Goal: Task Accomplishment & Management: Manage account settings

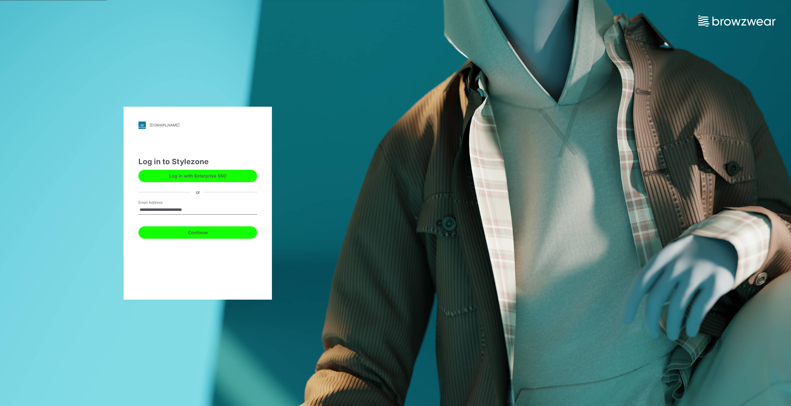
click at [202, 233] on button "Continue" at bounding box center [197, 232] width 119 height 12
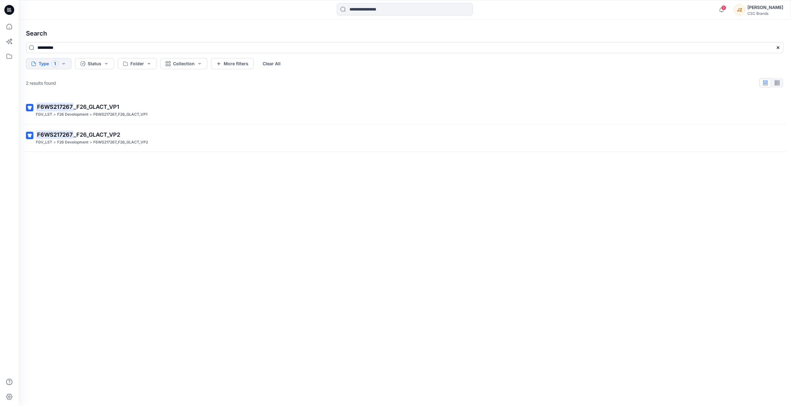
click at [169, 200] on div "F6WS217267 _F26_GLACT_VP1 FGV_LST > F26 Development > F6WS217267_F26_GLACT_VP1 …" at bounding box center [404, 240] width 767 height 289
click at [776, 48] on icon at bounding box center [777, 47] width 5 height 5
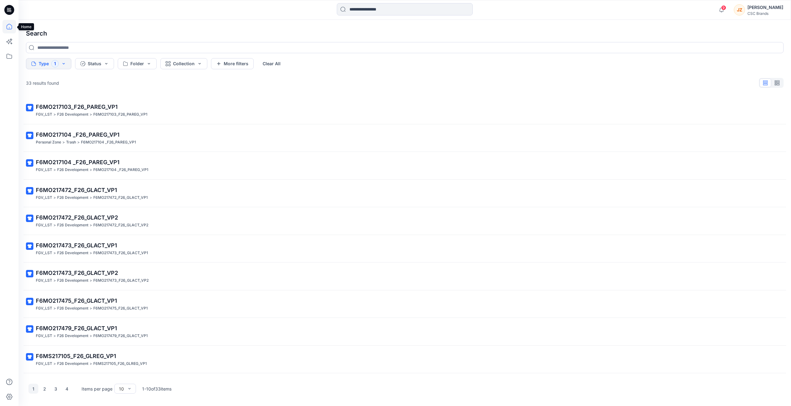
click at [11, 26] on icon at bounding box center [9, 27] width 14 height 14
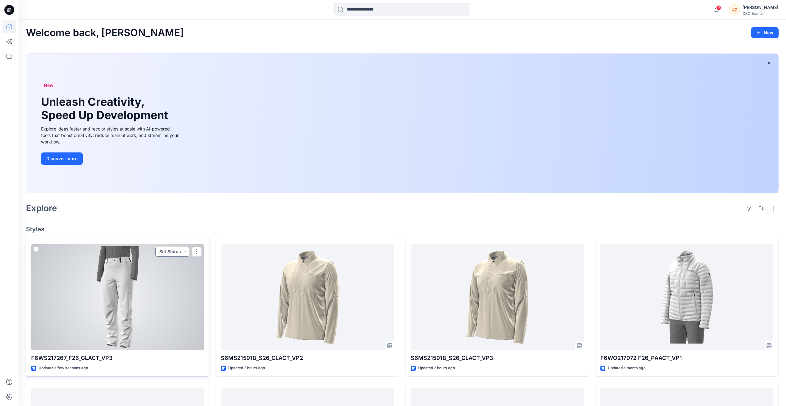
click at [176, 253] on button "Set Status" at bounding box center [172, 251] width 34 height 10
click at [166, 309] on p "Virtual Proto 3" at bounding box center [160, 307] width 29 height 8
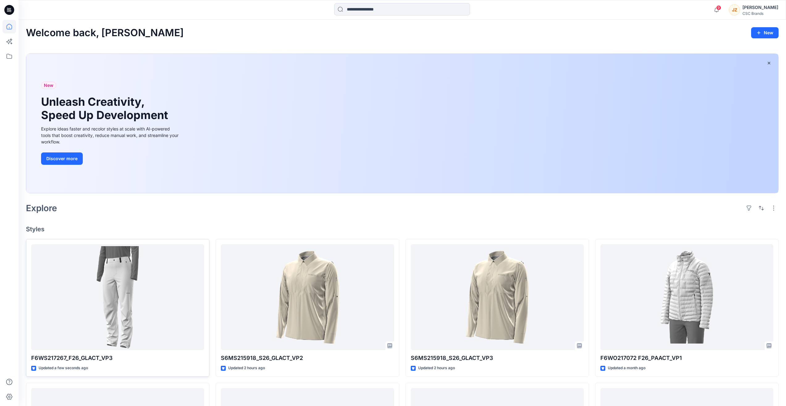
click at [240, 145] on div "New Unleash Creativity, Speed Up Development Explore ideas faster and recolor s…" at bounding box center [402, 123] width 752 height 139
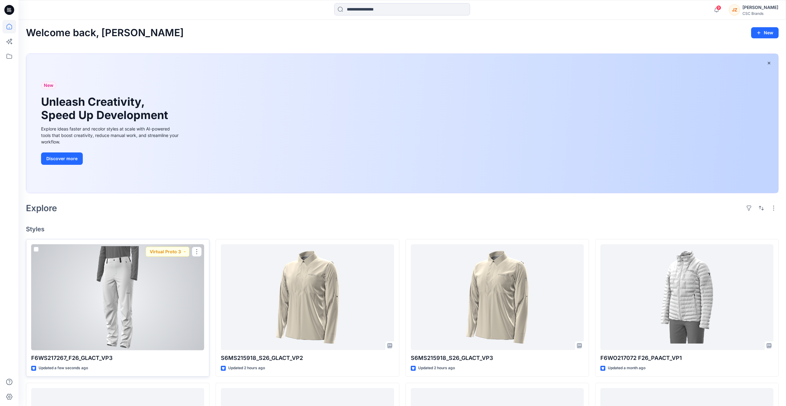
click at [143, 299] on div at bounding box center [117, 297] width 173 height 106
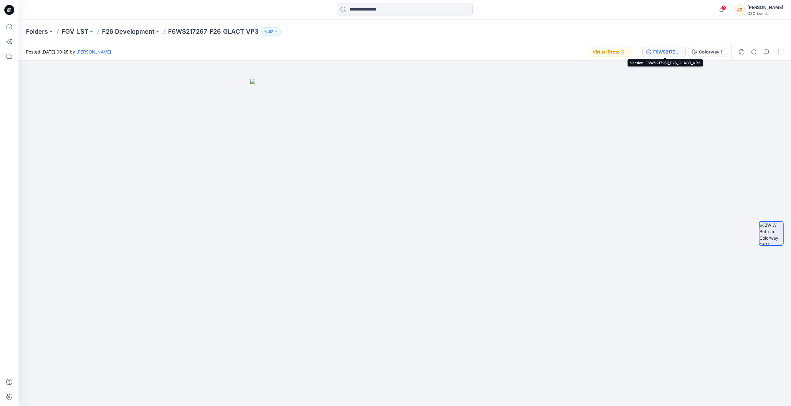
click at [665, 48] on div "F6WS217267_F26_GLACT_VP3" at bounding box center [667, 51] width 28 height 7
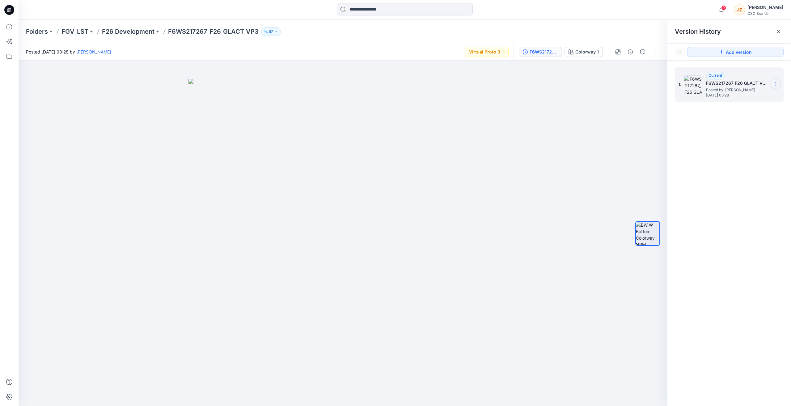
click at [775, 84] on icon at bounding box center [775, 83] width 5 height 5
click at [748, 179] on div "1. Current F6WS217267_F26_GLACT_VP3 Posted by: Joseph Zhang Monday, August 25, …" at bounding box center [729, 238] width 124 height 354
click at [727, 202] on div "1. Current F6WS217267_F26_GLACT_VP3 Posted by: Joseph Zhang Monday, August 25, …" at bounding box center [729, 238] width 124 height 354
click at [599, 151] on div at bounding box center [343, 233] width 649 height 345
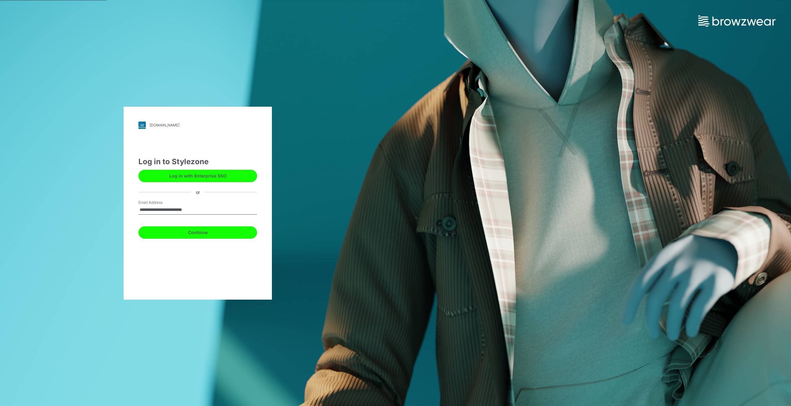
click at [187, 233] on button "Continue" at bounding box center [197, 232] width 119 height 12
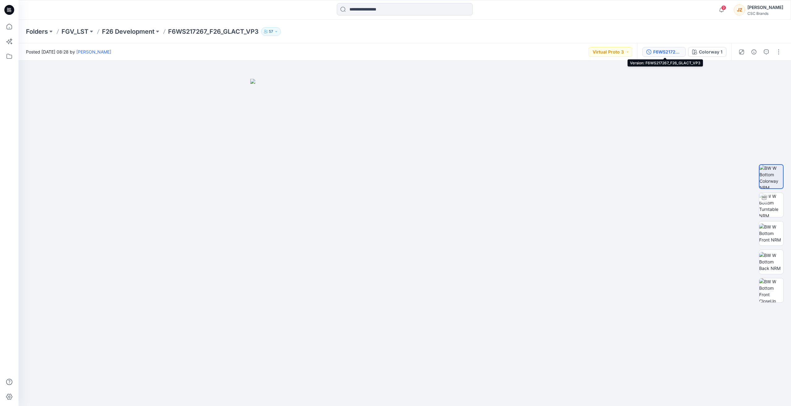
click at [663, 49] on div "F6WS217267_F26_GLACT_VP3" at bounding box center [667, 51] width 28 height 7
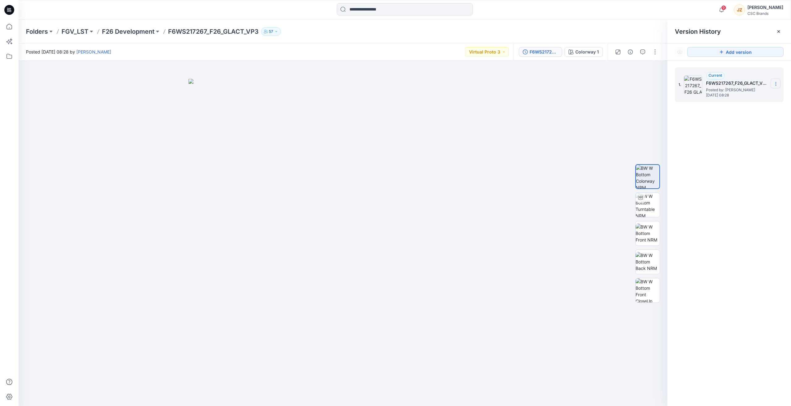
click at [776, 82] on icon at bounding box center [775, 83] width 5 height 5
click at [707, 180] on div "1. Current F6WS217267_F26_GLACT_VP3 Posted by: Joseph Zhang Monday, August 25, …" at bounding box center [729, 238] width 124 height 354
click at [644, 230] on img at bounding box center [647, 232] width 24 height 19
click at [645, 258] on img at bounding box center [647, 261] width 24 height 19
click at [651, 288] on img at bounding box center [647, 290] width 24 height 24
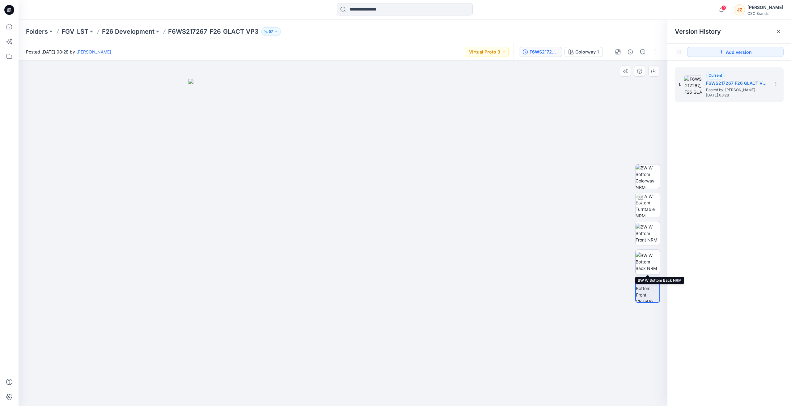
click at [650, 261] on img at bounding box center [647, 261] width 24 height 19
click at [648, 235] on img at bounding box center [647, 232] width 24 height 19
click at [645, 198] on img at bounding box center [647, 205] width 24 height 24
drag, startPoint x: 644, startPoint y: 229, endPoint x: 643, endPoint y: 232, distance: 3.2
drag, startPoint x: 643, startPoint y: 232, endPoint x: 609, endPoint y: 259, distance: 43.6
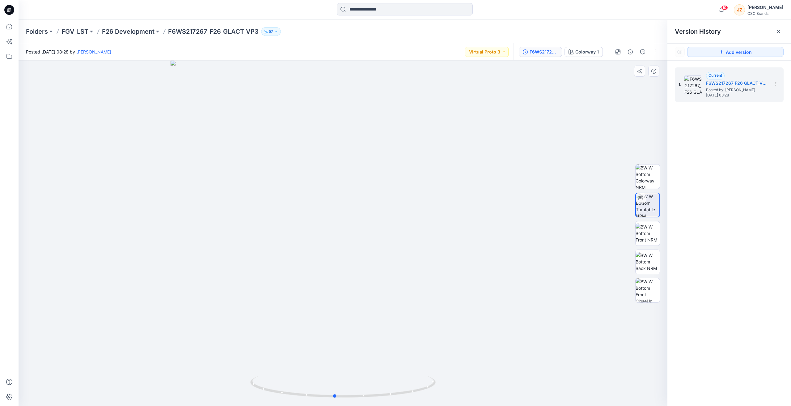
drag, startPoint x: 609, startPoint y: 259, endPoint x: 548, endPoint y: 256, distance: 60.9
click at [548, 256] on div at bounding box center [343, 233] width 649 height 345
click at [774, 84] on icon at bounding box center [775, 83] width 5 height 5
click at [749, 172] on div "1. Current F6WS217267_F26_GLACT_VP3 Posted by: Joseph Zhang Monday, August 25, …" at bounding box center [729, 238] width 124 height 354
click at [536, 52] on div "F6WS217267_F26_GLACT_VP3" at bounding box center [543, 51] width 28 height 7
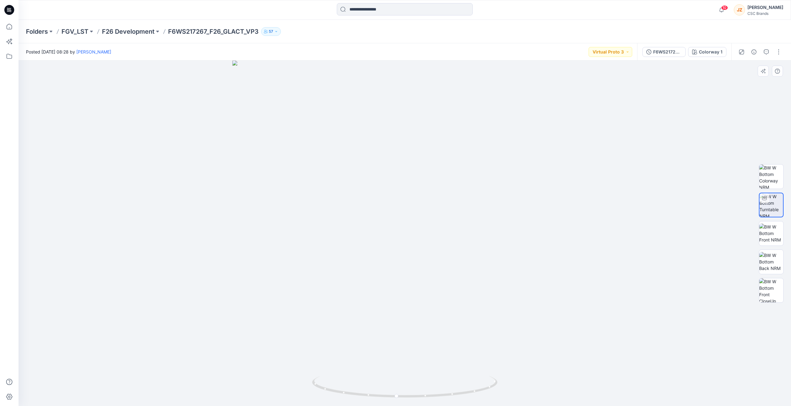
click at [656, 129] on div at bounding box center [405, 233] width 772 height 345
click at [778, 53] on button "button" at bounding box center [778, 52] width 10 height 10
click at [739, 82] on p "Edit" at bounding box center [739, 83] width 8 height 6
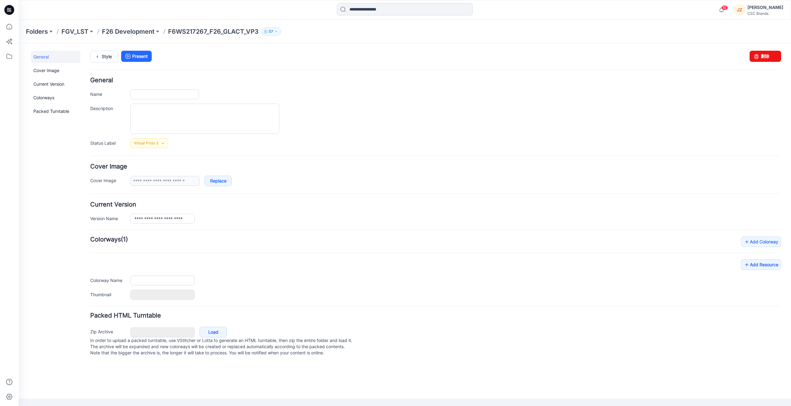
type input "**********"
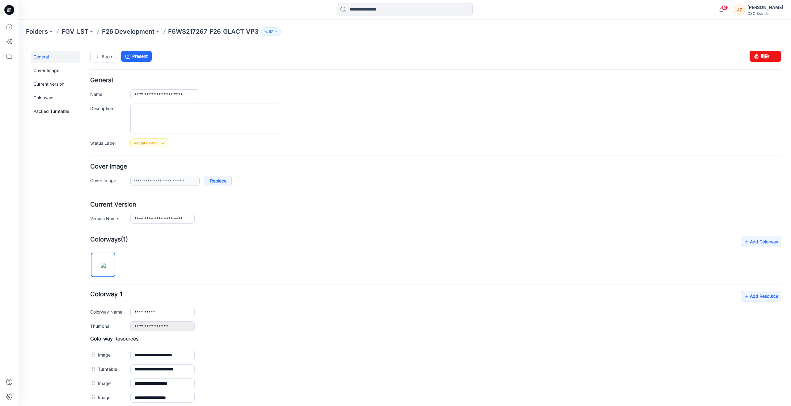
scroll to position [98, 0]
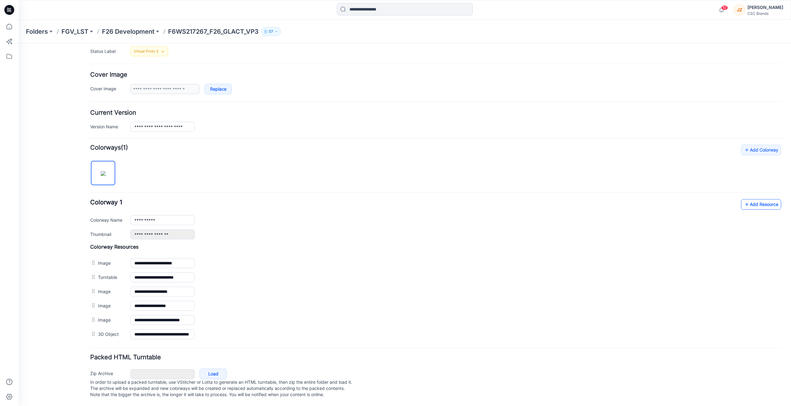
click at [748, 199] on link "Add Resource" at bounding box center [761, 204] width 40 height 11
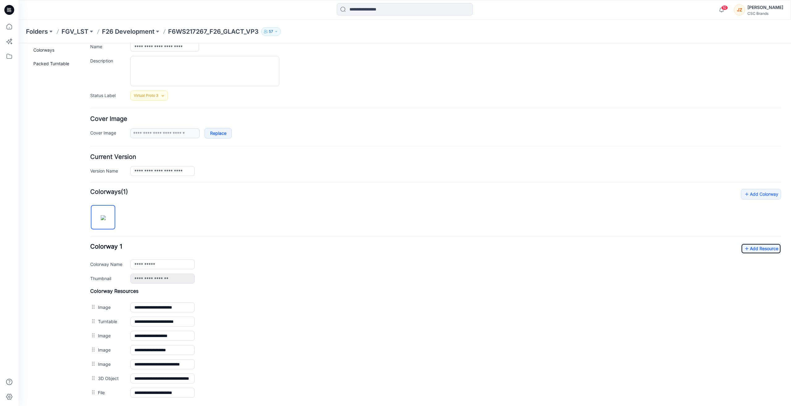
scroll to position [0, 0]
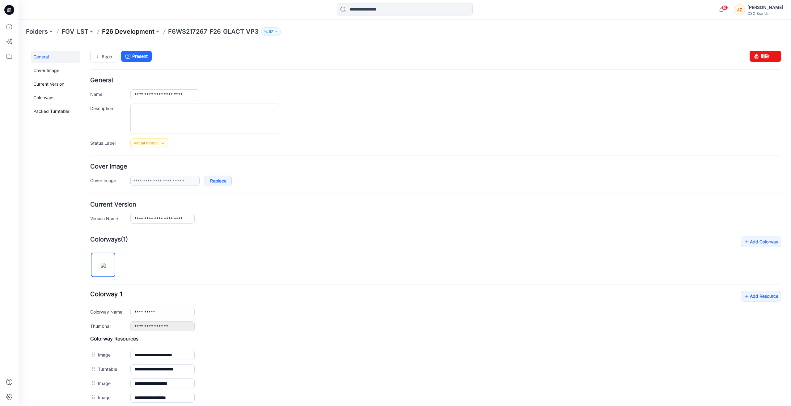
click at [130, 29] on p "F26 Development" at bounding box center [128, 31] width 53 height 9
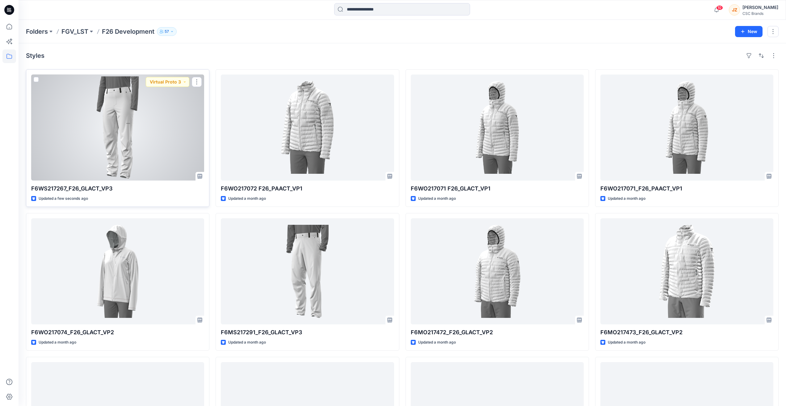
click at [145, 119] on div at bounding box center [117, 127] width 173 height 106
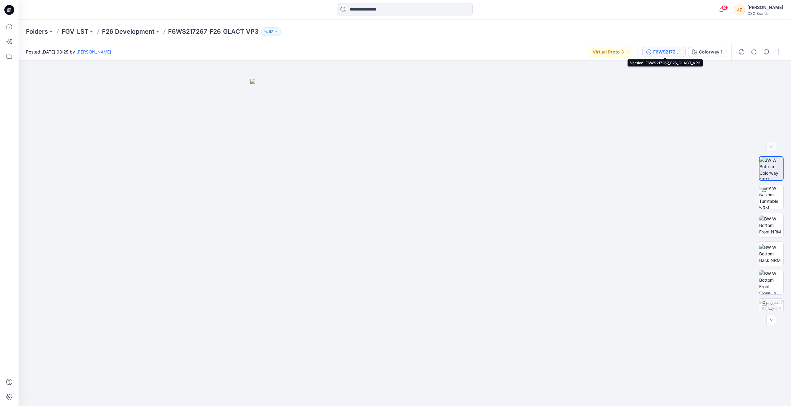
click at [658, 48] on div "F6WS217267_F26_GLACT_VP3" at bounding box center [667, 51] width 28 height 7
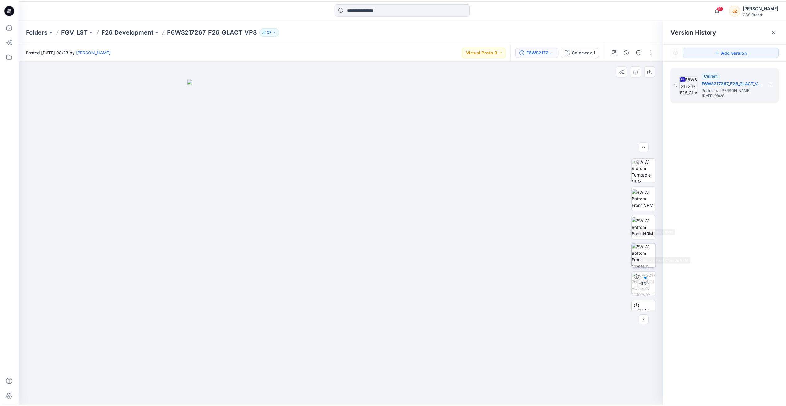
scroll to position [41, 0]
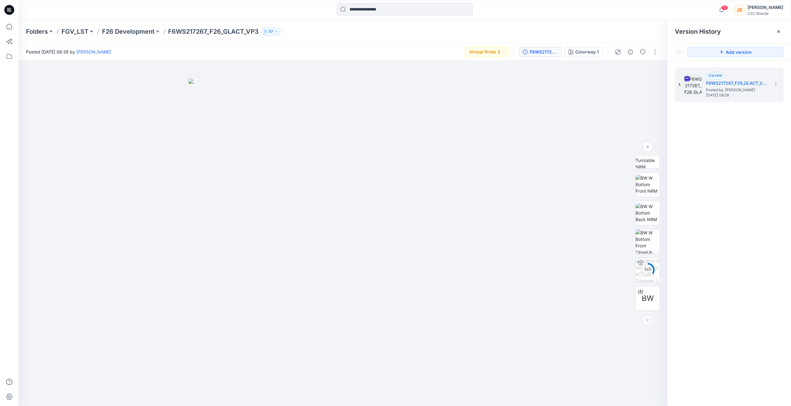
click at [743, 173] on div "1. Current F6WS217267_F26_GLACT_VP3 Posted by: Joseph Zhang Monday, August 25, …" at bounding box center [729, 238] width 124 height 354
click at [778, 32] on icon at bounding box center [778, 31] width 2 height 2
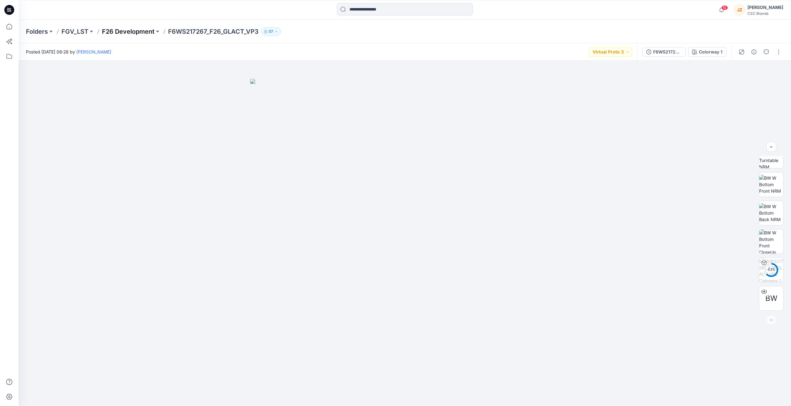
click at [136, 31] on p "F26 Development" at bounding box center [128, 31] width 53 height 9
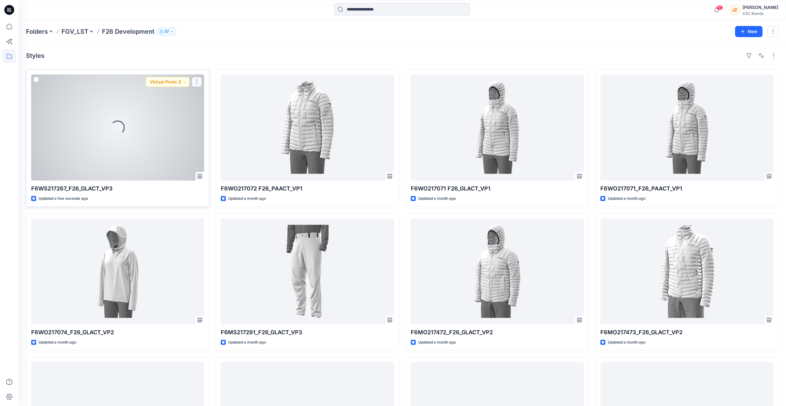
click at [197, 84] on button "button" at bounding box center [197, 82] width 10 height 10
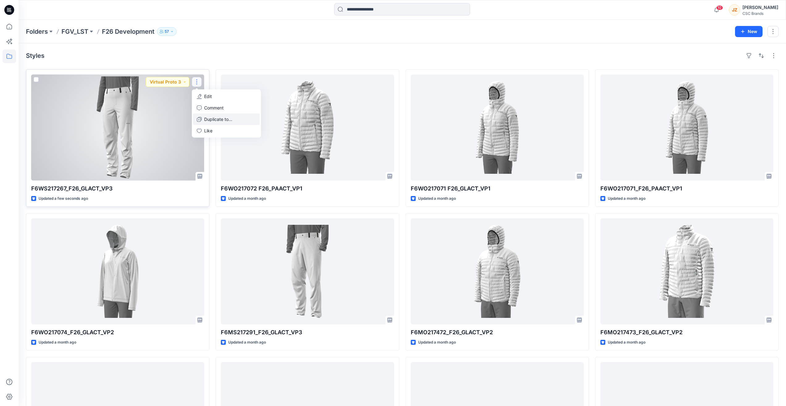
click at [217, 119] on p "Duplicate to..." at bounding box center [218, 119] width 28 height 6
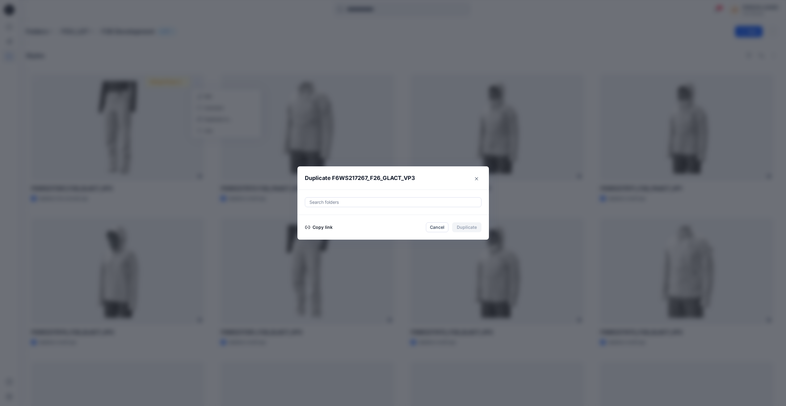
click at [330, 228] on button "Copy link" at bounding box center [319, 226] width 28 height 7
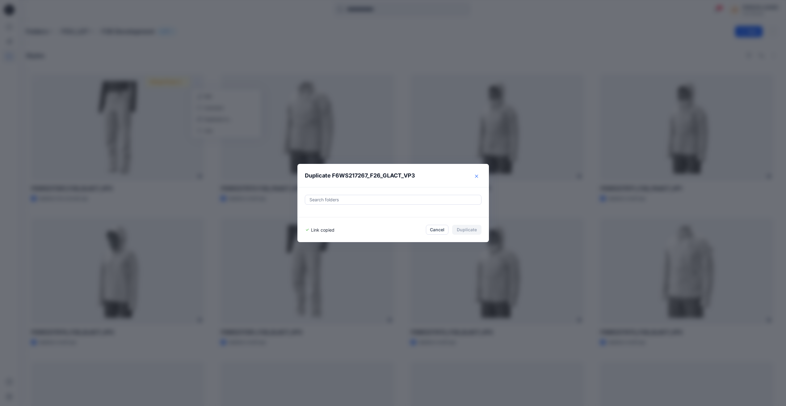
click at [480, 174] on button "Close" at bounding box center [477, 176] width 10 height 10
